Goal: Information Seeking & Learning: Learn about a topic

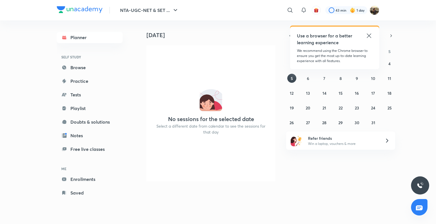
click at [371, 36] on icon at bounding box center [369, 35] width 7 height 7
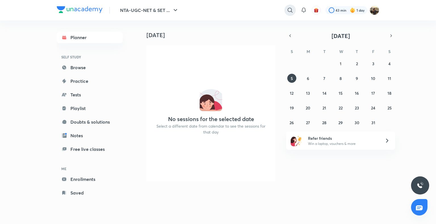
click at [289, 10] on icon at bounding box center [290, 10] width 7 height 7
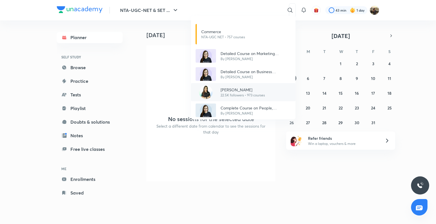
click at [210, 92] on img at bounding box center [206, 92] width 14 height 14
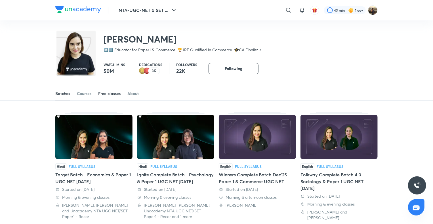
click at [109, 95] on div "Free classes" at bounding box center [109, 94] width 22 height 6
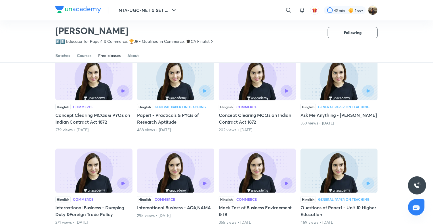
scroll to position [58, 0]
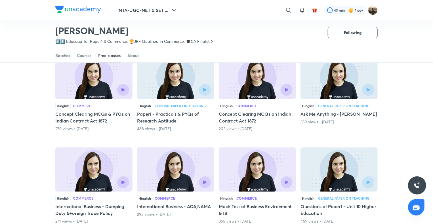
click at [69, 169] on img at bounding box center [93, 170] width 77 height 44
